Goal: Task Accomplishment & Management: Complete application form

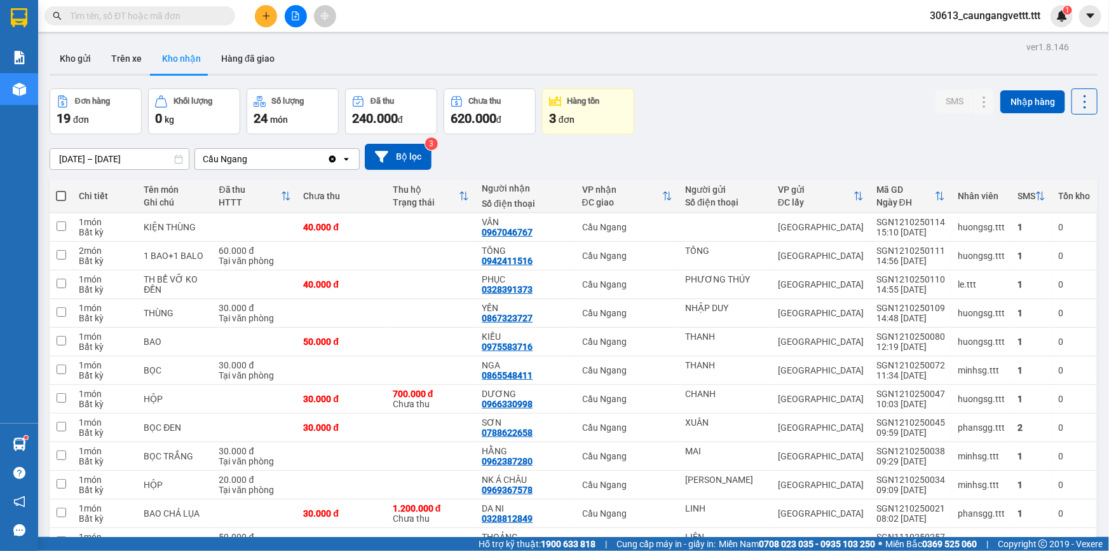
click at [262, 16] on icon "plus" at bounding box center [266, 15] width 9 height 9
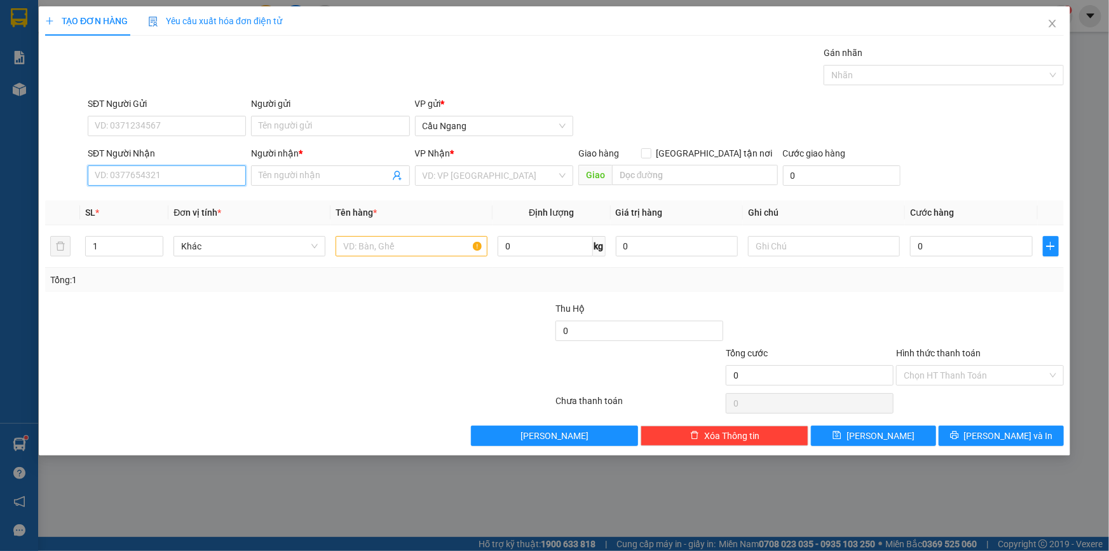
click at [151, 178] on input "SĐT Người Nhận" at bounding box center [167, 175] width 158 height 20
click at [145, 201] on div "0363561370 - HIÊN" at bounding box center [166, 201] width 143 height 14
type input "0363561370"
type input "HIÊN"
type input "0363561370"
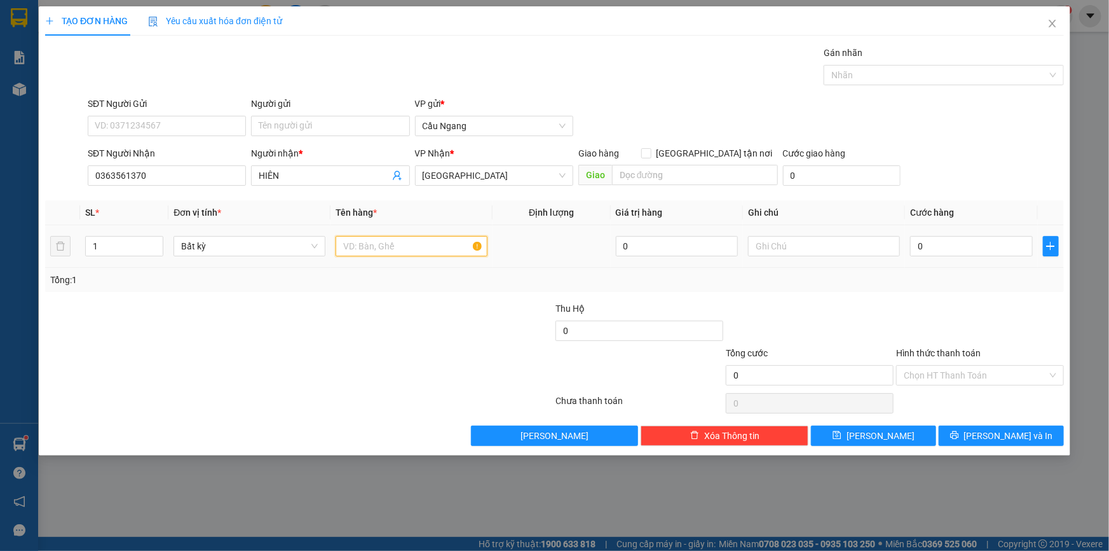
click at [408, 248] on input "text" at bounding box center [412, 246] width 152 height 20
type input "GIO"
click at [955, 250] on input "0" at bounding box center [971, 246] width 123 height 20
type input "4"
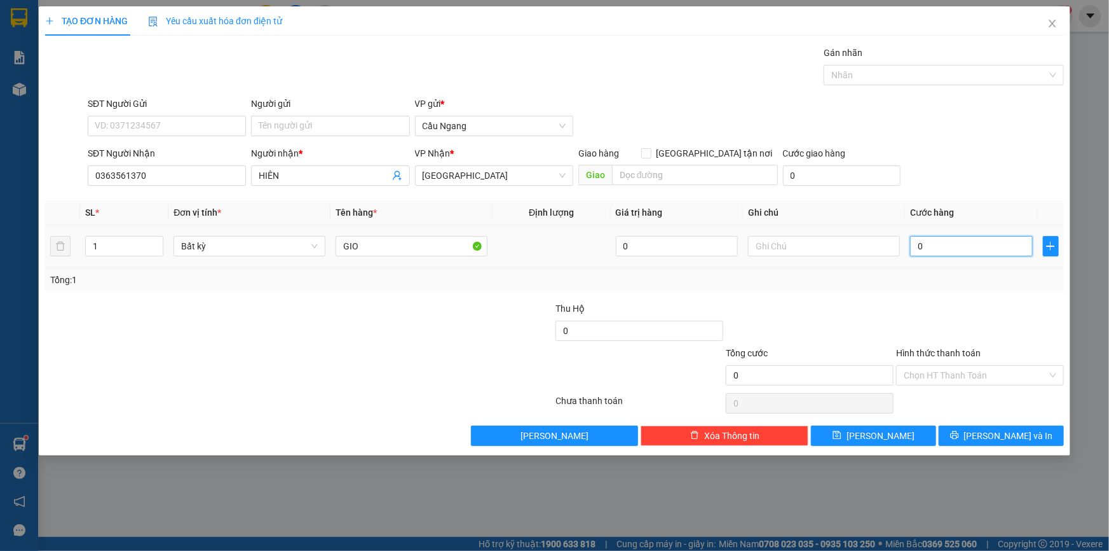
type input "4"
type input "40"
type input "400"
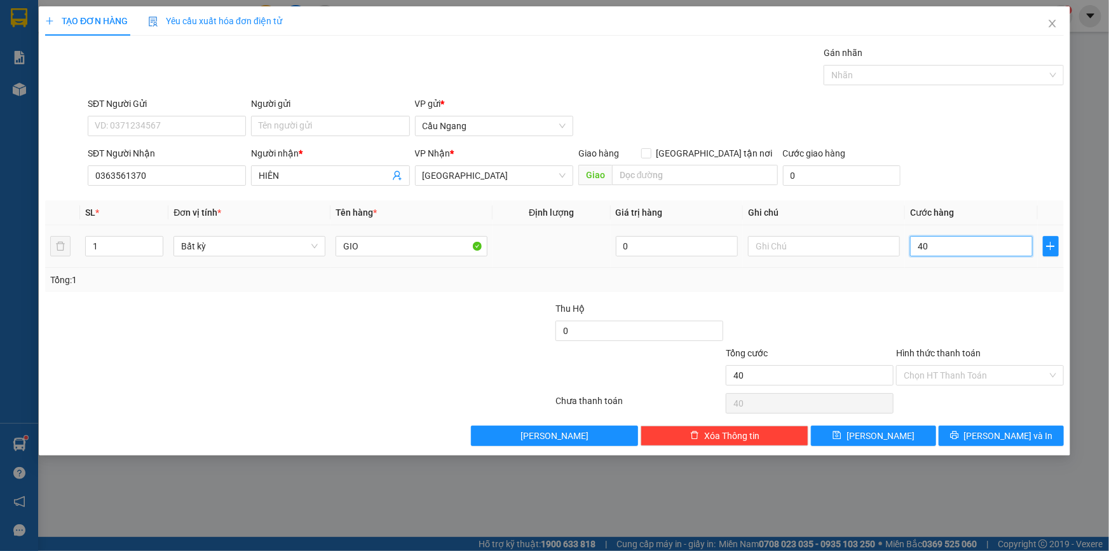
type input "400"
type input "4.000"
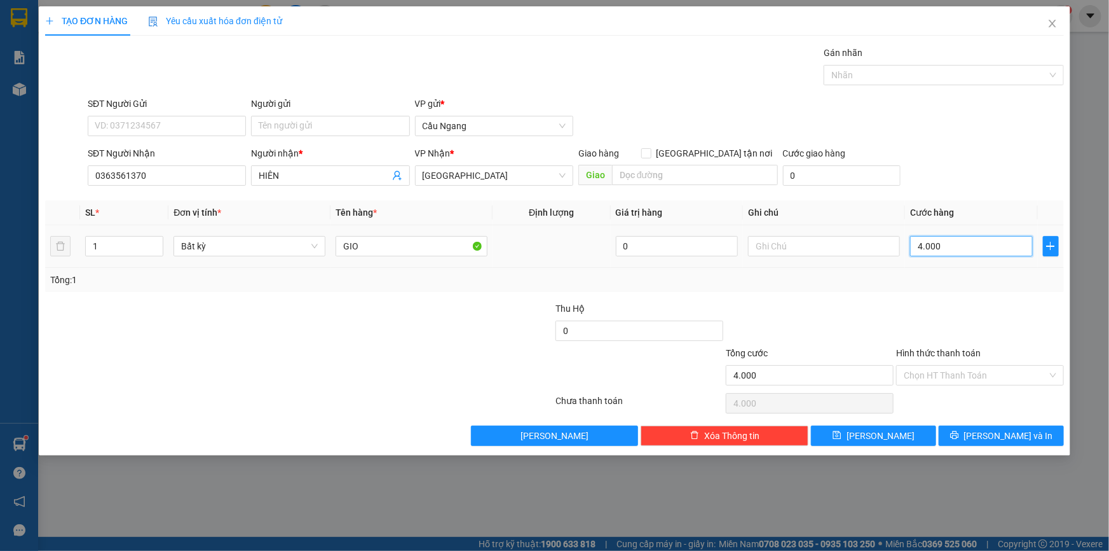
type input "40.000"
click at [959, 375] on input "Hình thức thanh toán" at bounding box center [976, 375] width 144 height 19
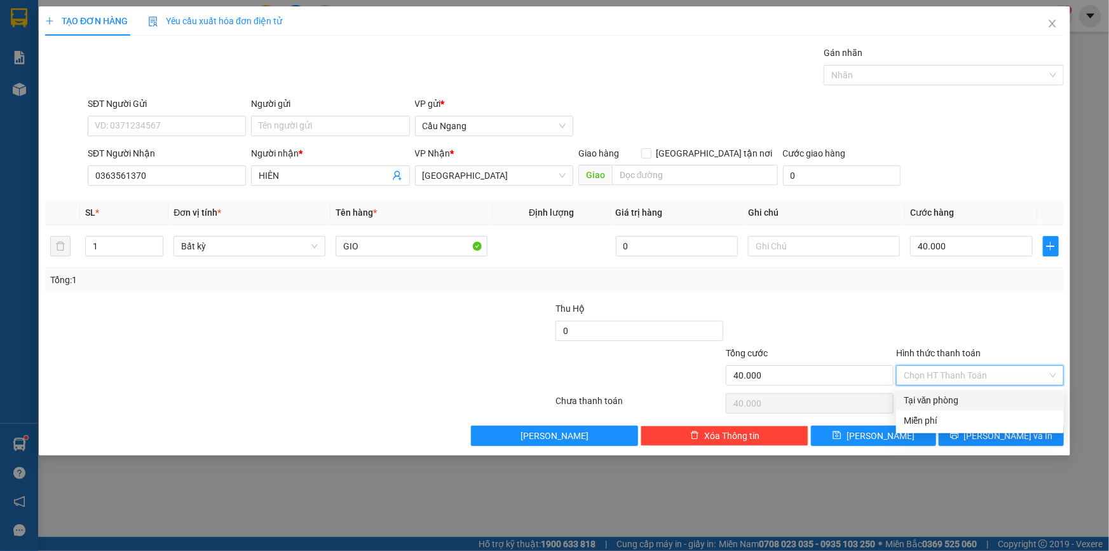
click at [945, 395] on div "Tại văn phòng" at bounding box center [980, 400] width 153 height 14
type input "0"
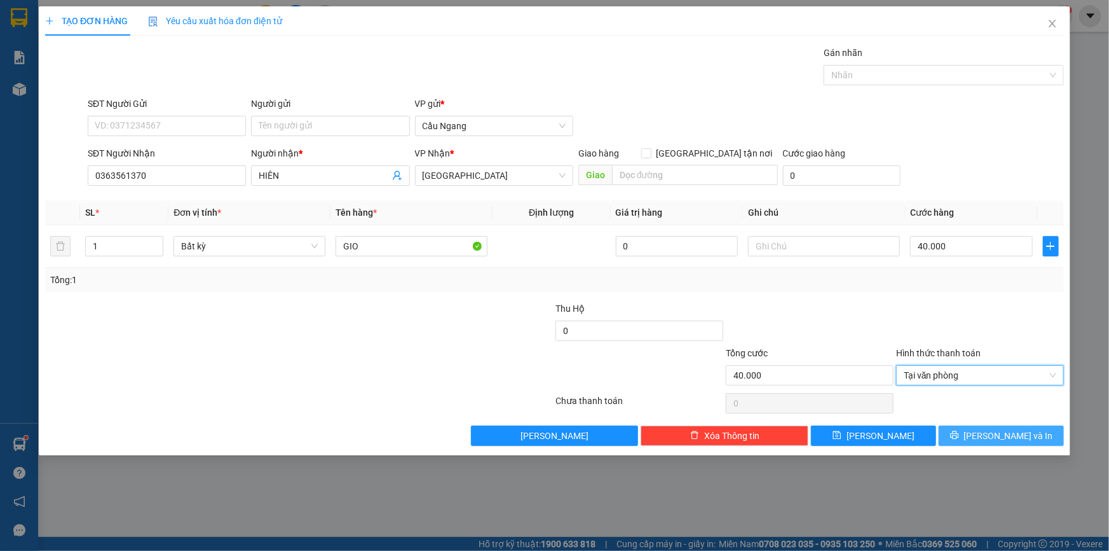
click at [1005, 430] on span "[PERSON_NAME] và In" at bounding box center [1008, 435] width 89 height 14
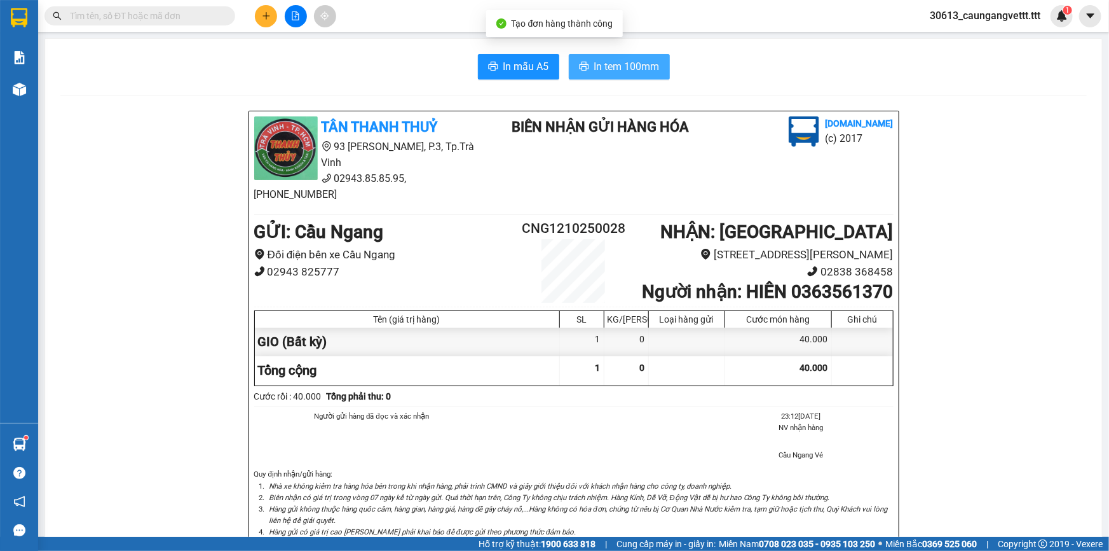
click at [627, 65] on span "In tem 100mm" at bounding box center [626, 66] width 65 height 16
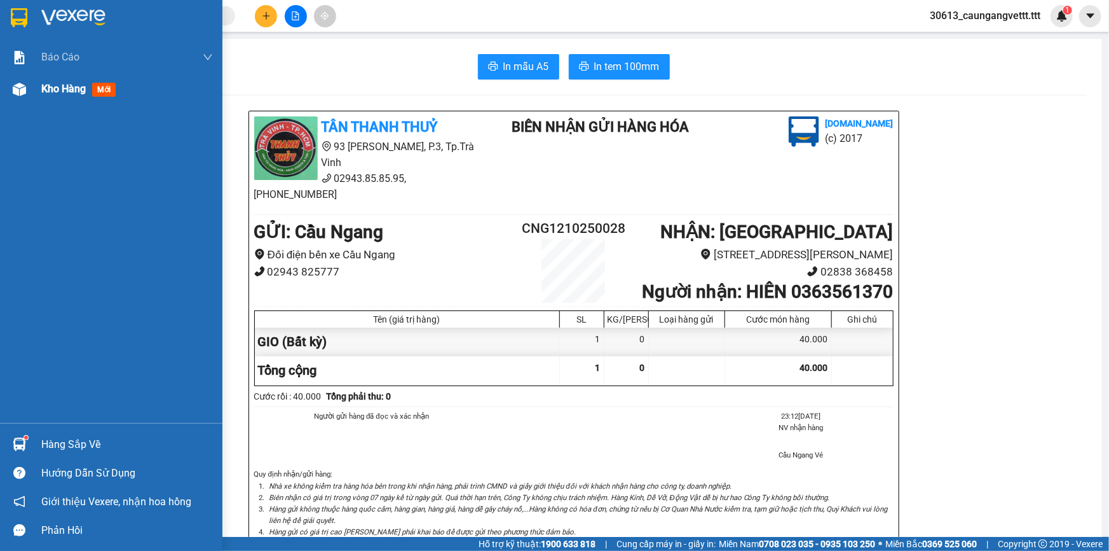
click at [51, 88] on span "Kho hàng" at bounding box center [63, 89] width 45 height 12
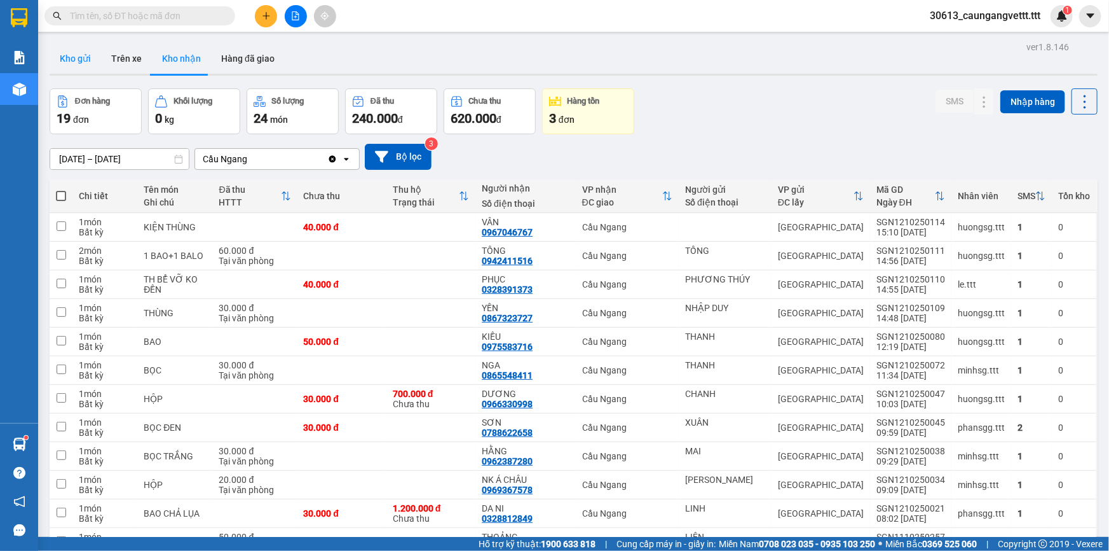
click at [65, 58] on button "Kho gửi" at bounding box center [75, 58] width 51 height 31
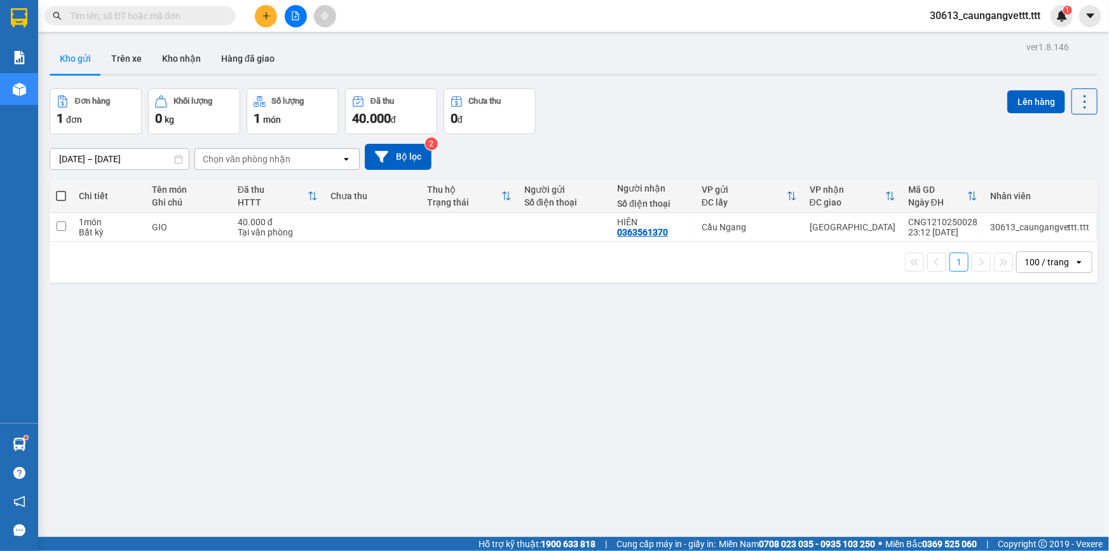
click at [58, 196] on span at bounding box center [61, 196] width 10 height 10
click at [61, 189] on input "checkbox" at bounding box center [61, 189] width 0 height 0
checkbox input "true"
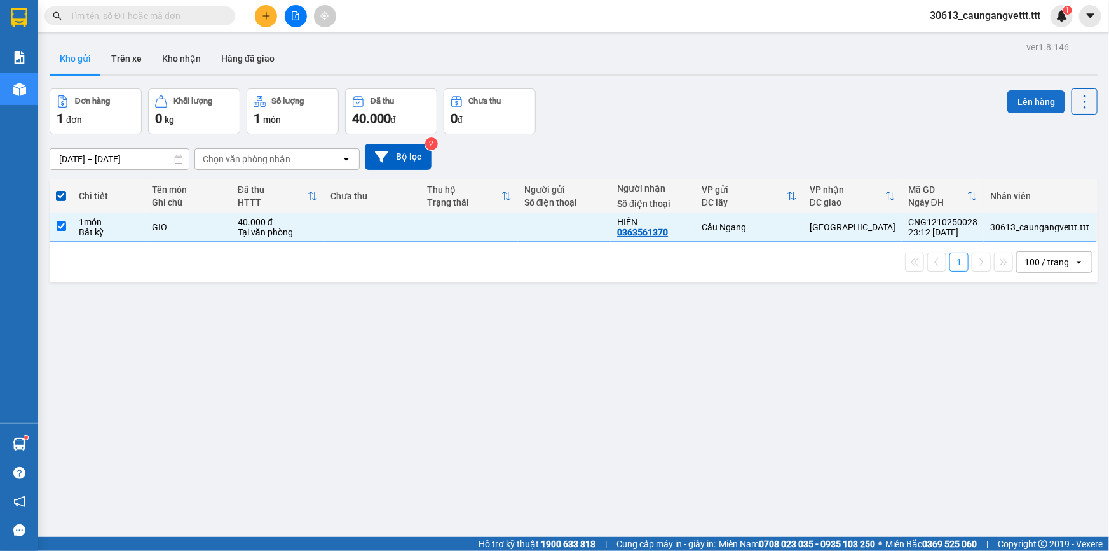
click at [1033, 99] on button "Lên hàng" at bounding box center [1037, 101] width 58 height 23
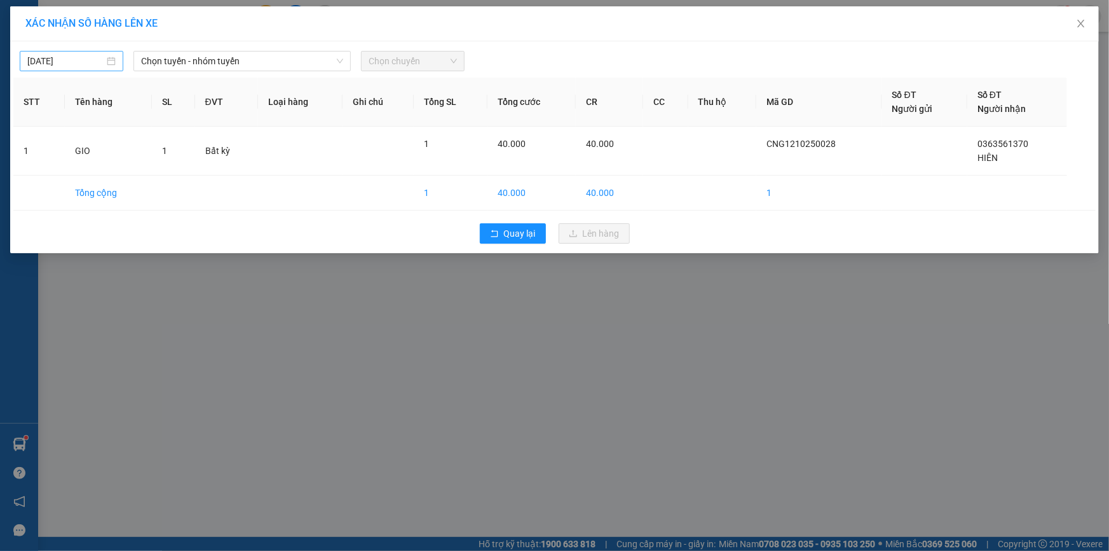
click at [36, 59] on body "Kết quả tìm kiếm ( 305 ) Bộ lọc Mã ĐH Trạng thái Món hàng Thu hộ Tổng cước Chưa…" at bounding box center [554, 275] width 1109 height 551
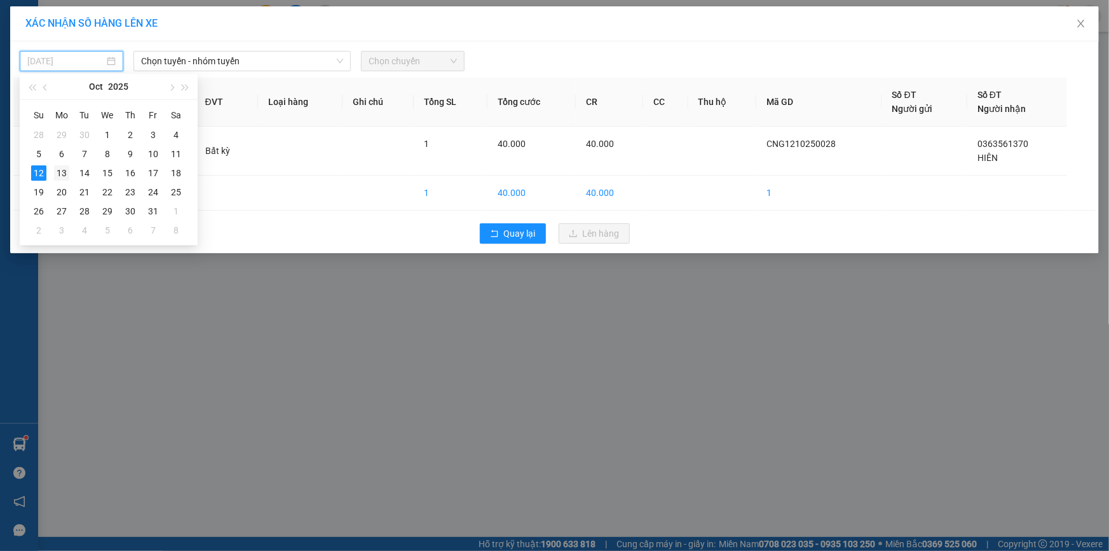
click at [62, 175] on div "13" at bounding box center [61, 172] width 15 height 15
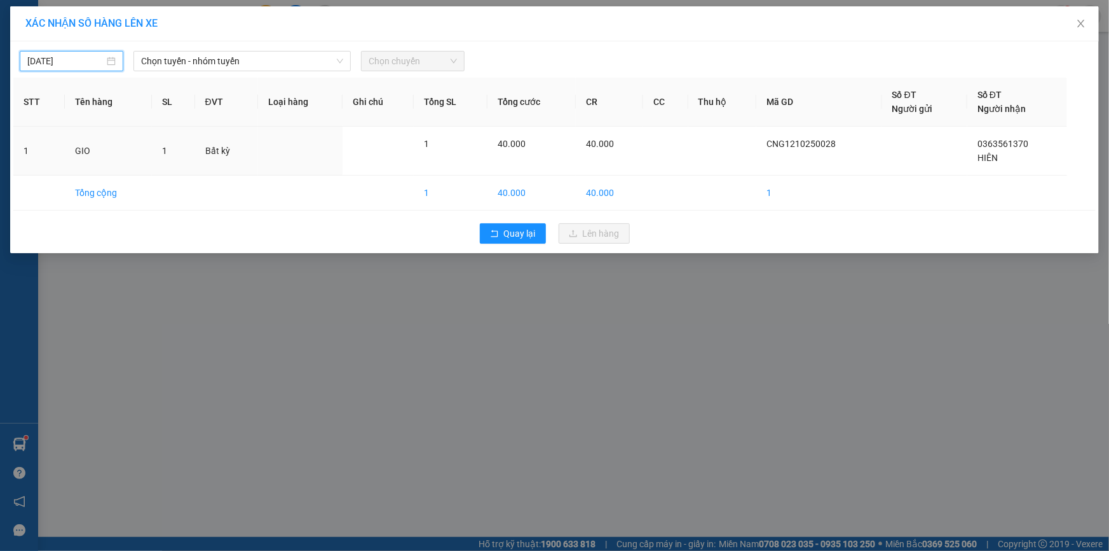
type input "[DATE]"
click at [197, 63] on span "Chọn tuyến - nhóm tuyến" at bounding box center [242, 60] width 202 height 19
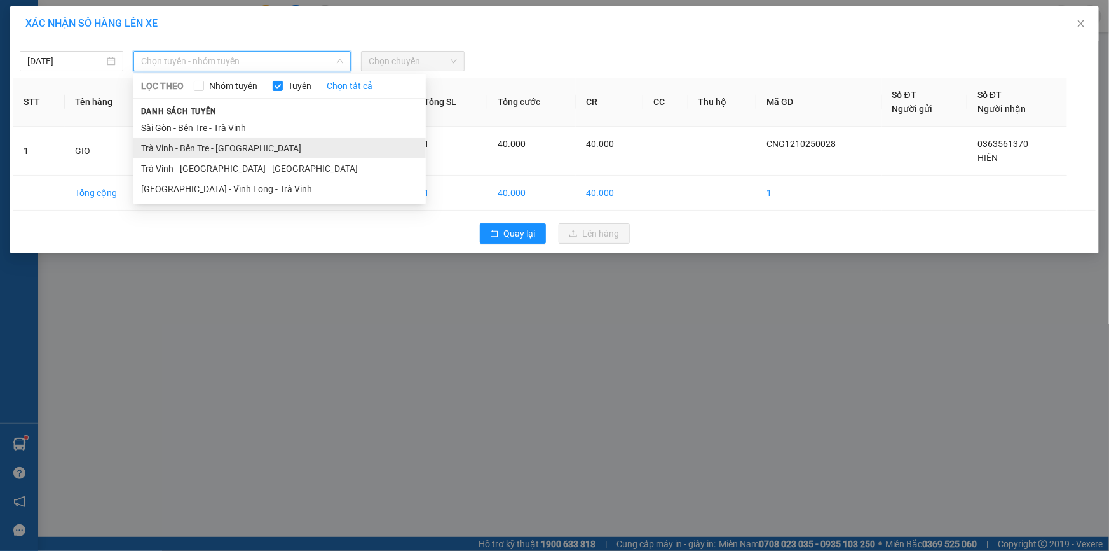
click at [184, 152] on li "Trà Vinh - Bến Tre - [GEOGRAPHIC_DATA]" at bounding box center [280, 148] width 292 height 20
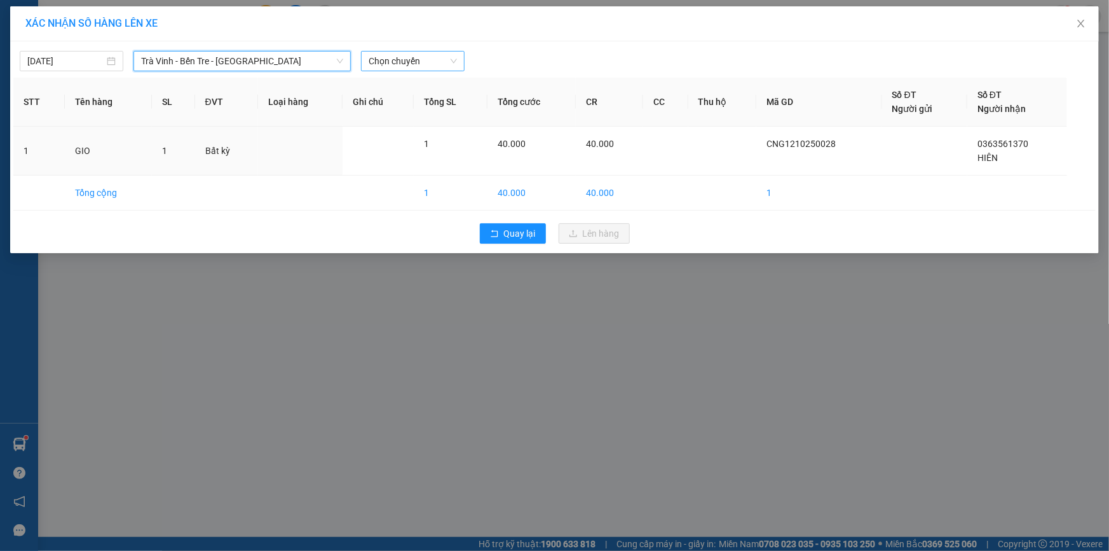
click at [388, 59] on span "Chọn chuyến" at bounding box center [413, 60] width 88 height 19
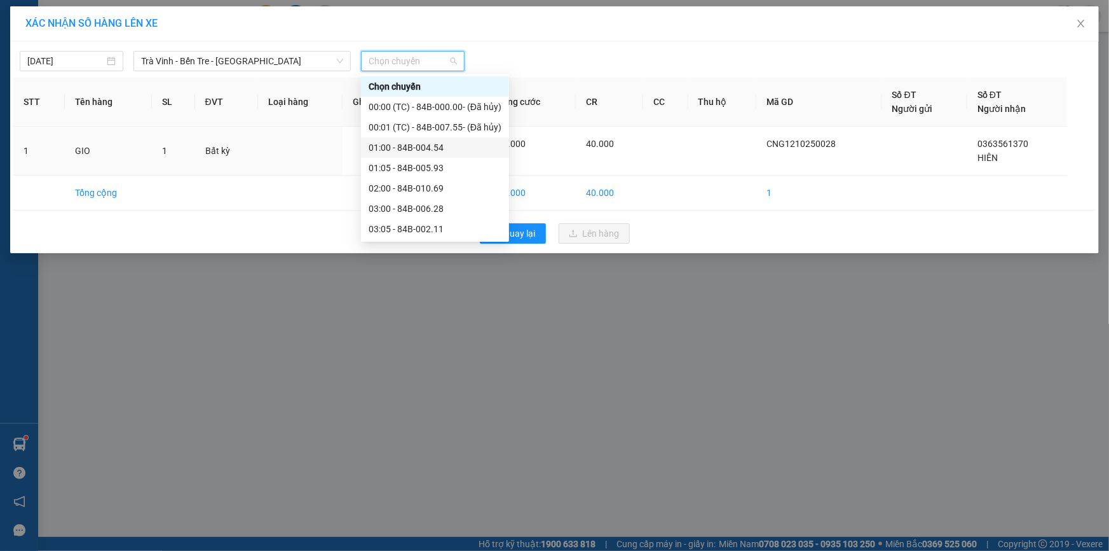
click at [405, 146] on div "01:00 - 84B-004.54" at bounding box center [435, 147] width 133 height 14
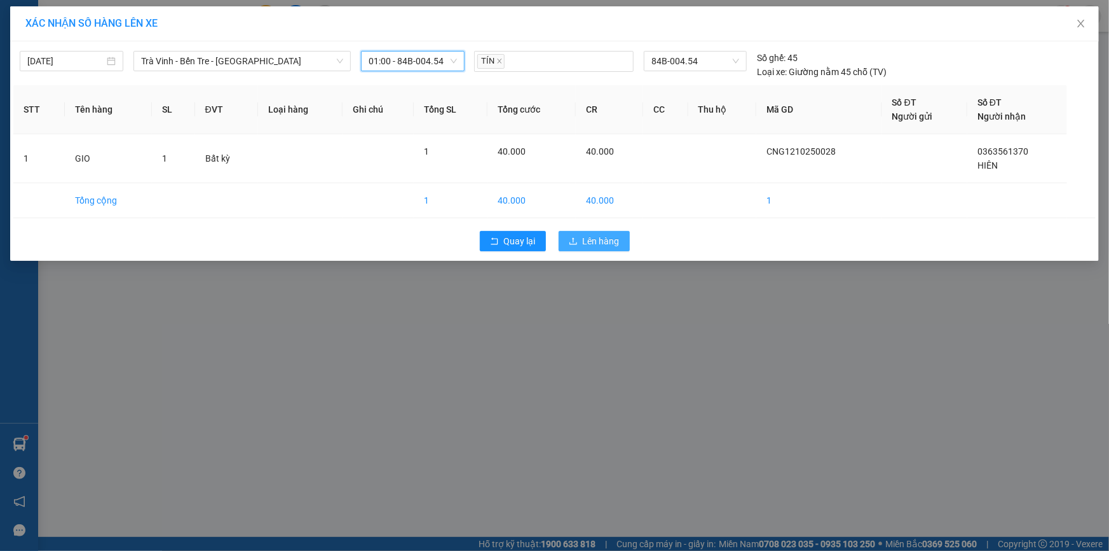
click at [587, 240] on span "Lên hàng" at bounding box center [601, 241] width 37 height 14
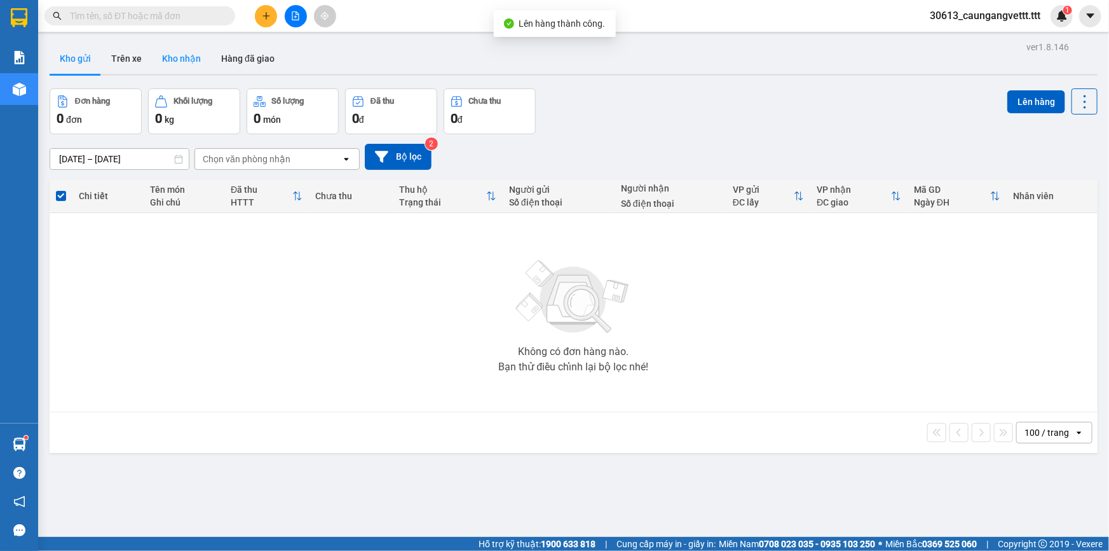
click at [173, 57] on button "Kho nhận" at bounding box center [181, 58] width 59 height 31
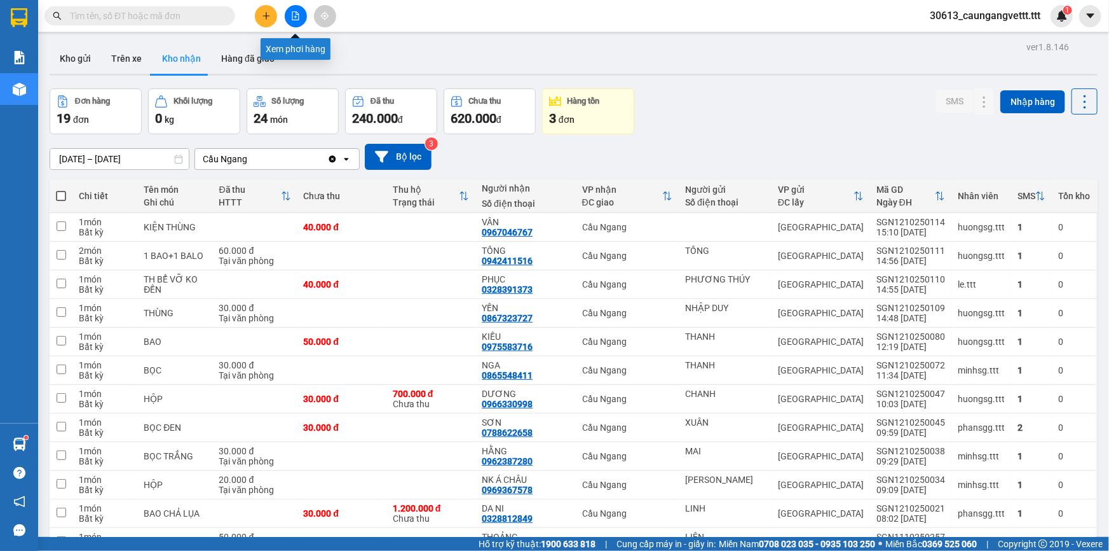
click at [293, 13] on icon "file-add" at bounding box center [295, 15] width 9 height 9
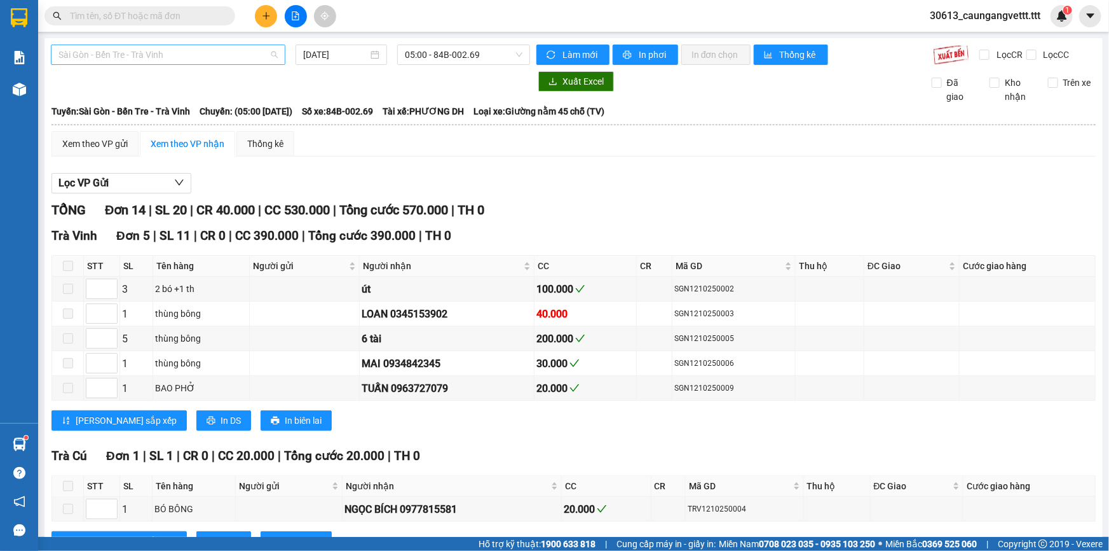
click at [190, 53] on span "Sài Gòn - Bến Tre - Trà Vinh" at bounding box center [167, 54] width 219 height 19
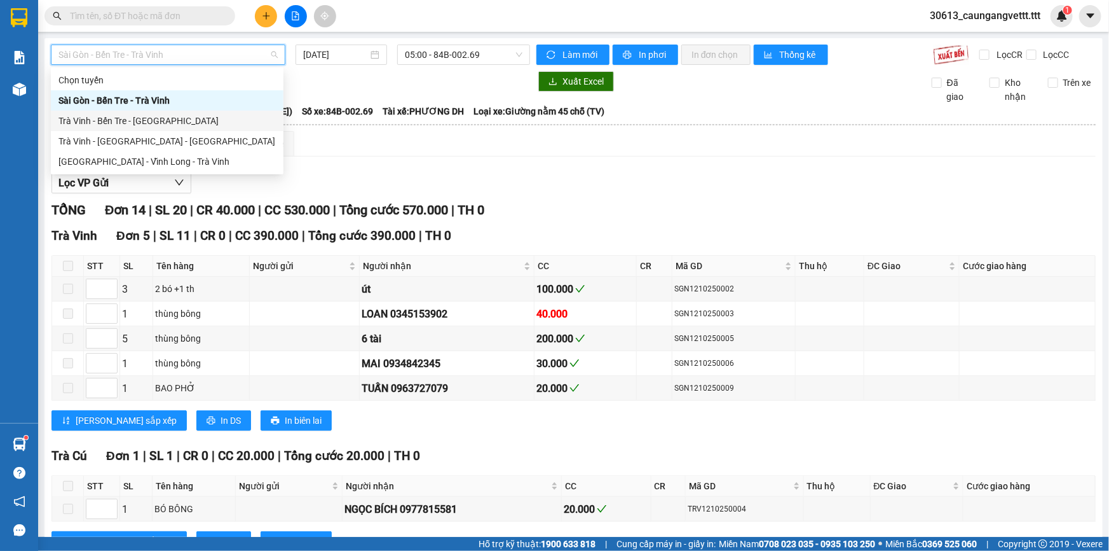
click at [152, 123] on div "Trà Vinh - Bến Tre - [GEOGRAPHIC_DATA]" at bounding box center [166, 121] width 217 height 14
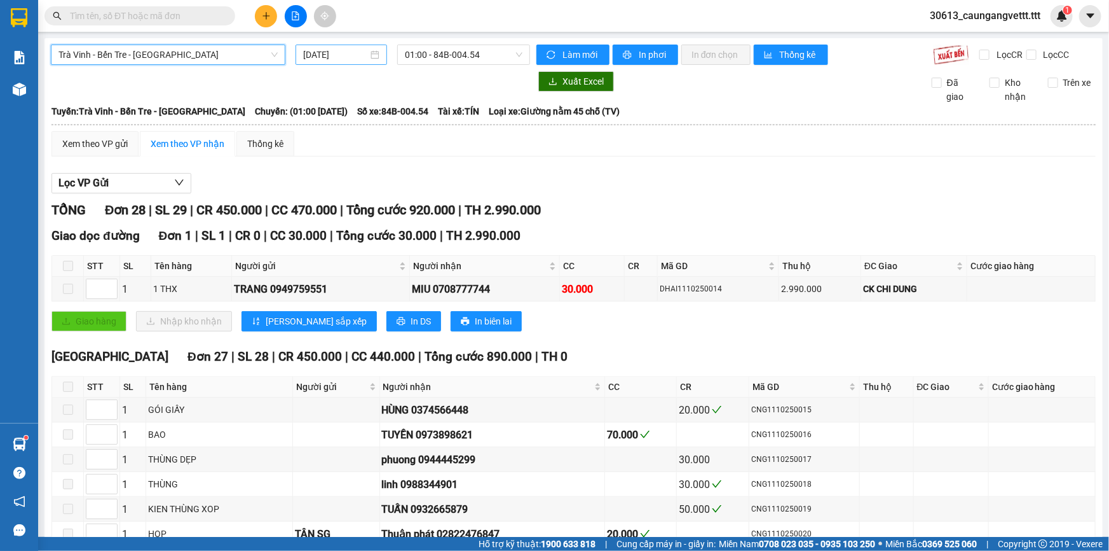
click at [311, 53] on input "[DATE]" at bounding box center [335, 55] width 65 height 14
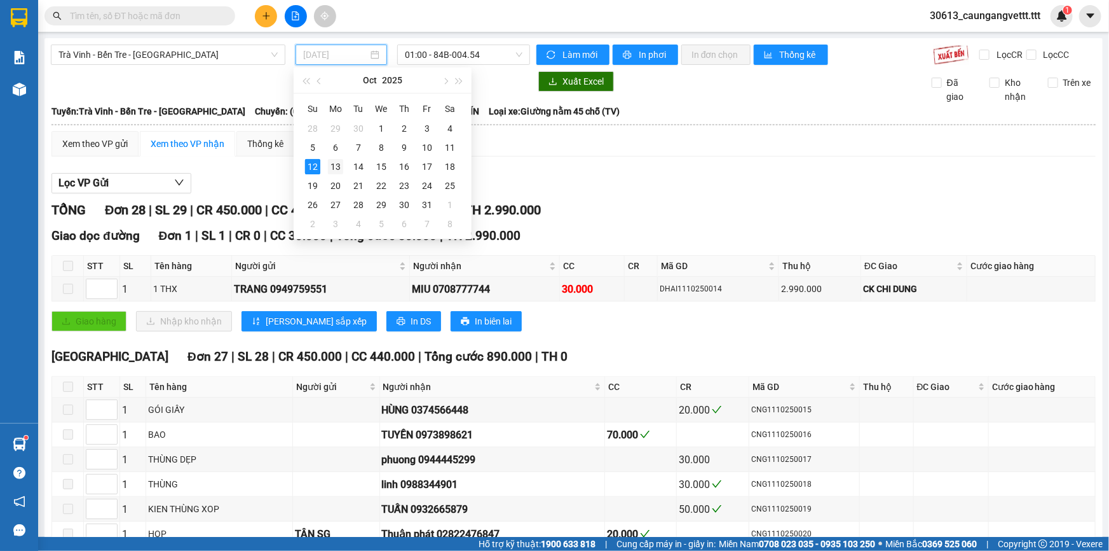
click at [338, 166] on div "13" at bounding box center [335, 166] width 15 height 15
type input "[DATE]"
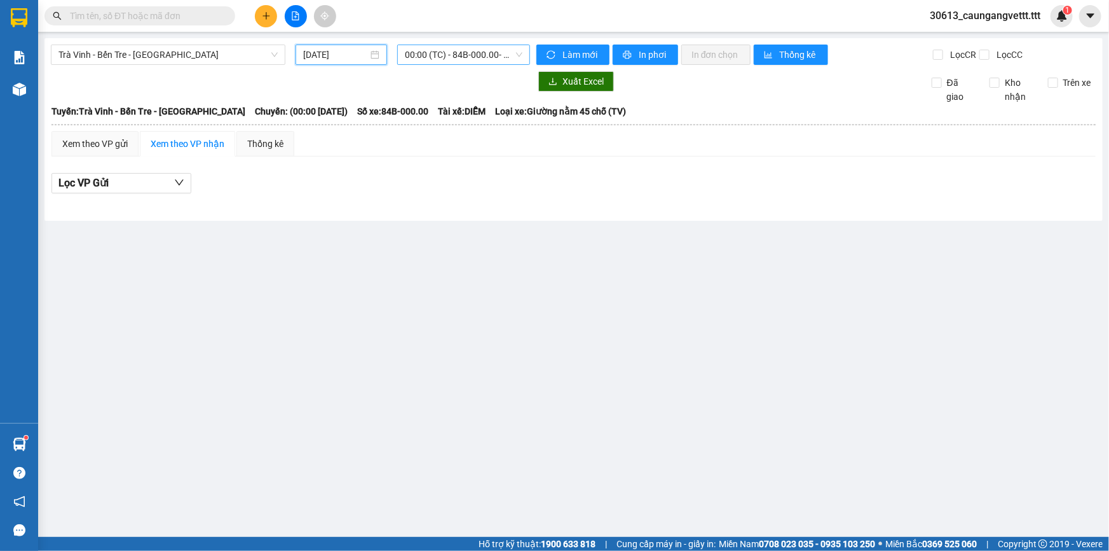
click at [453, 53] on span "00:00 (TC) - 84B-000.00 - (Đã hủy)" at bounding box center [464, 54] width 118 height 19
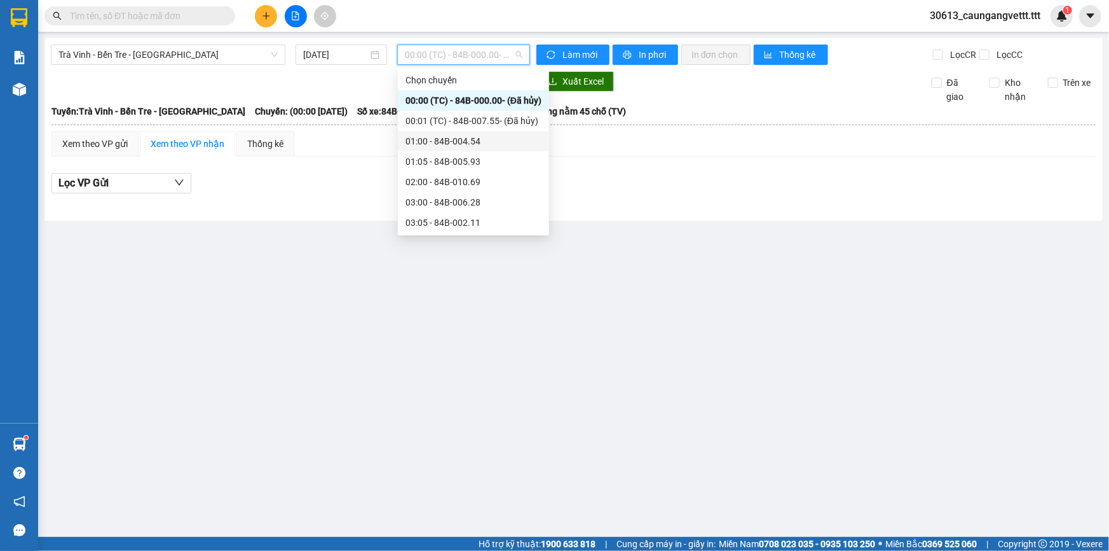
click at [449, 139] on div "01:00 - 84B-004.54" at bounding box center [474, 141] width 136 height 14
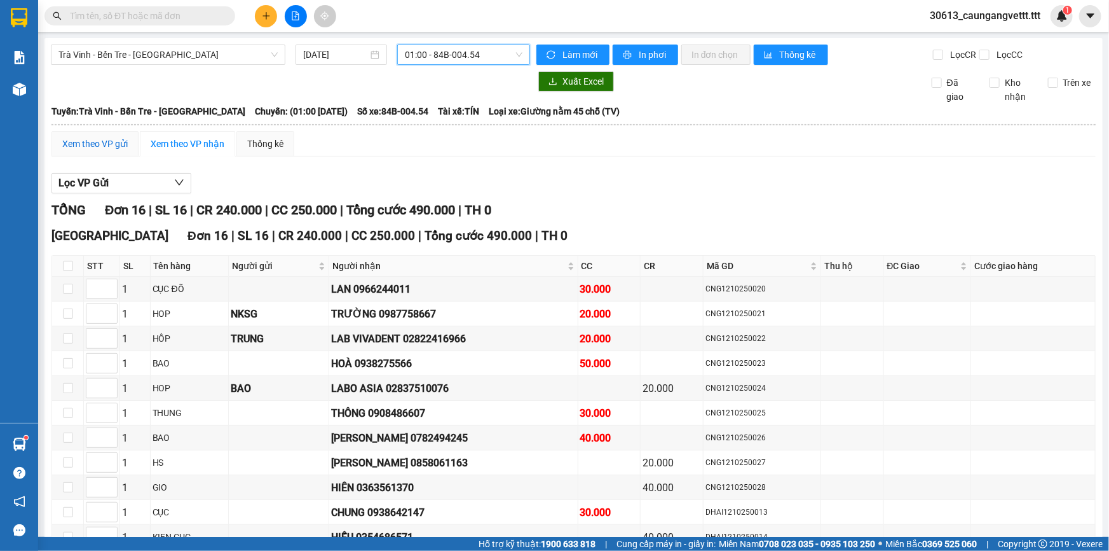
click at [81, 144] on div "Xem theo VP gửi" at bounding box center [94, 144] width 65 height 14
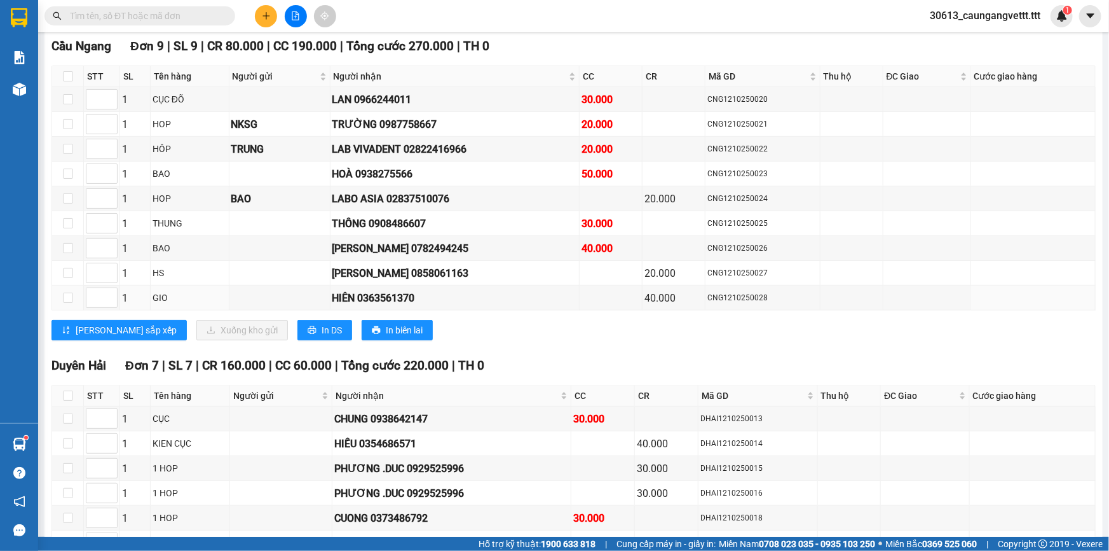
scroll to position [192, 0]
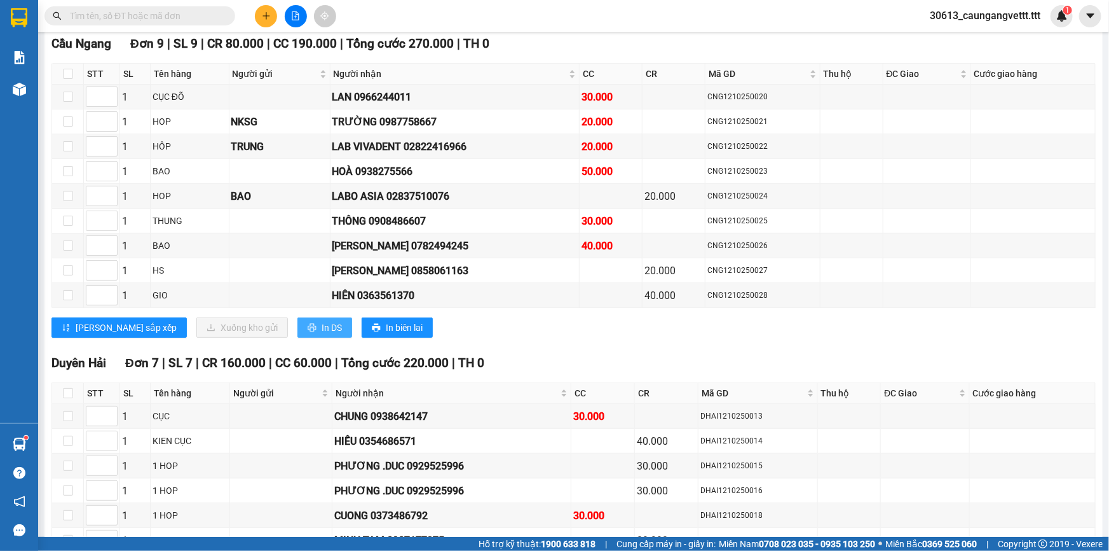
click at [322, 325] on span "In DS" at bounding box center [332, 327] width 20 height 14
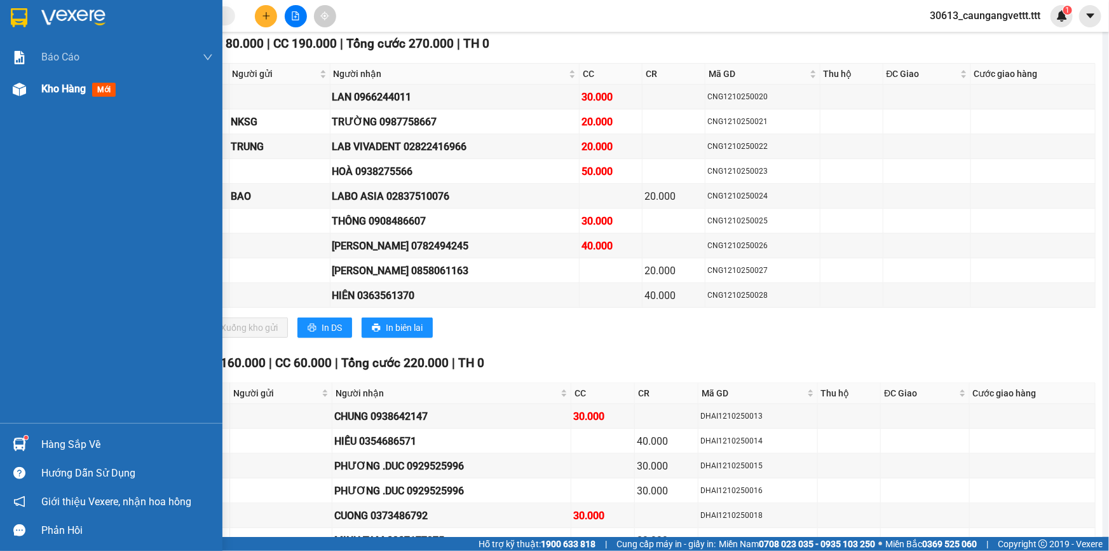
click at [57, 85] on span "Kho hàng" at bounding box center [63, 89] width 45 height 12
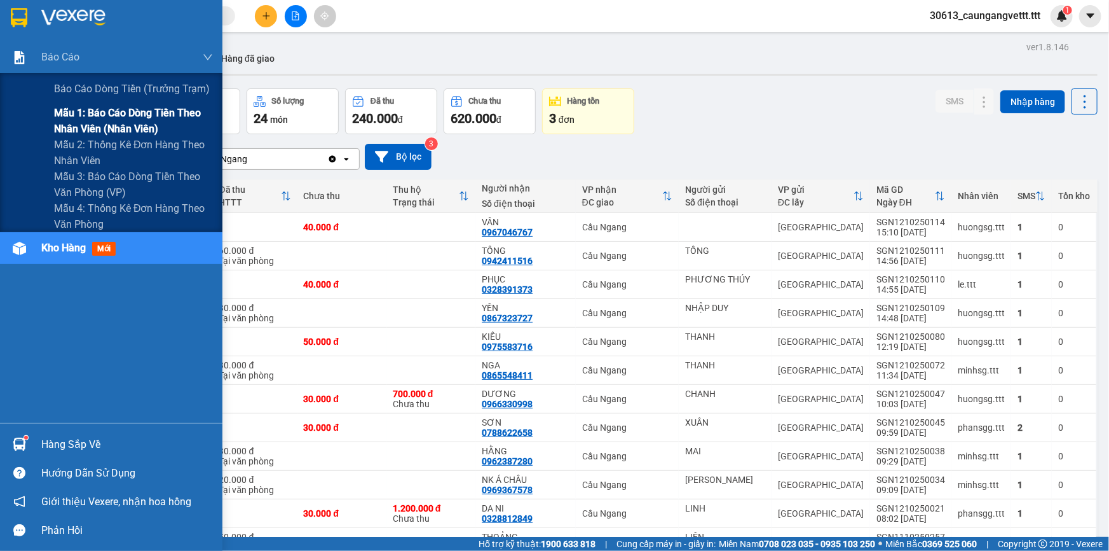
click at [89, 124] on span "Mẫu 1: Báo cáo dòng tiền theo nhân viên (nhân viên)" at bounding box center [133, 121] width 159 height 32
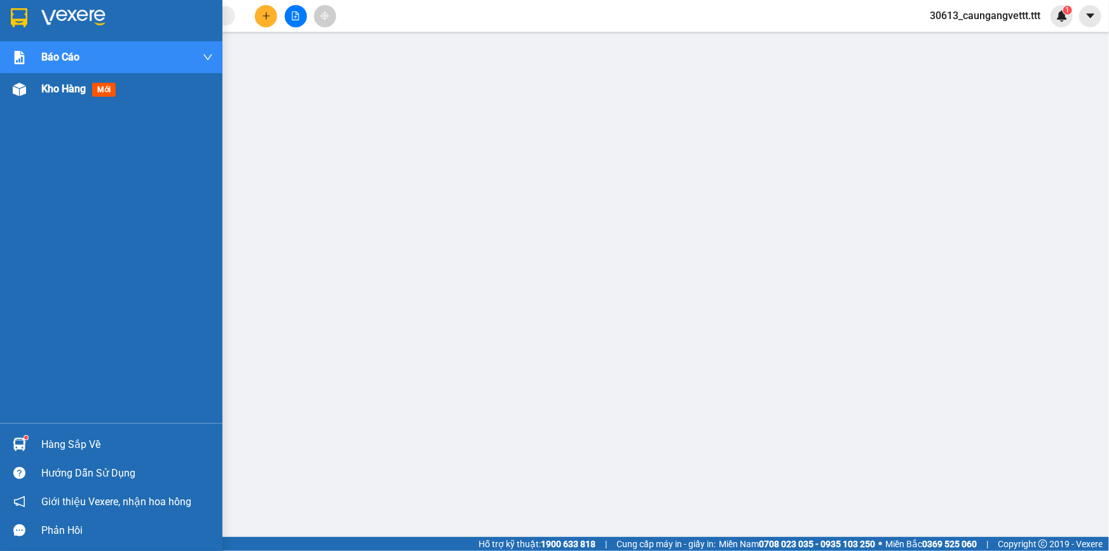
click at [58, 86] on span "Kho hàng" at bounding box center [63, 89] width 45 height 12
